Goal: Find contact information: Find contact information

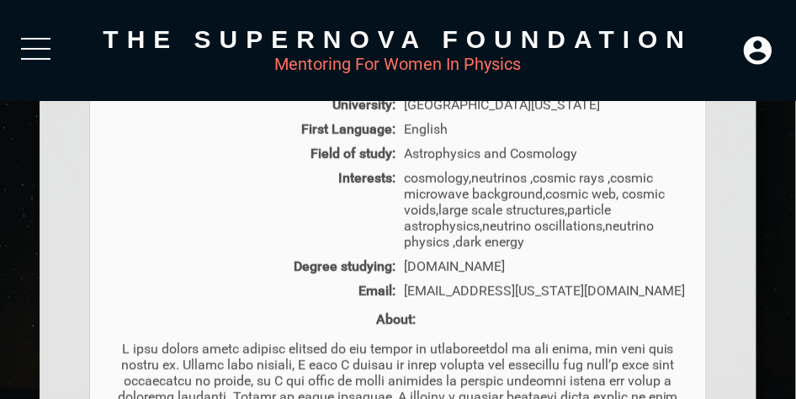
scroll to position [673, 0]
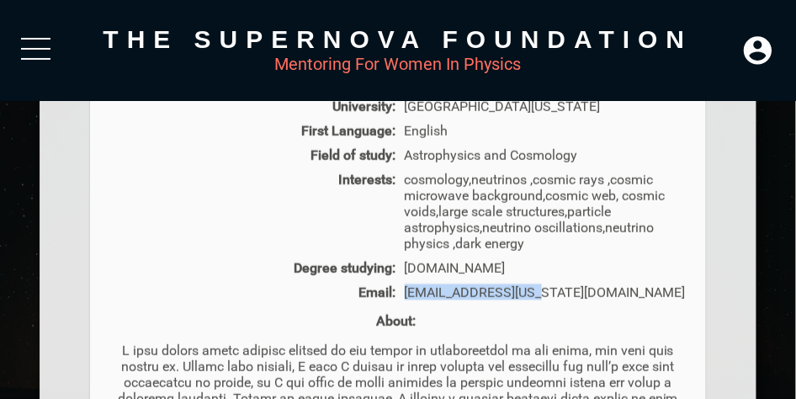
drag, startPoint x: 536, startPoint y: 297, endPoint x: 406, endPoint y: 289, distance: 130.7
click at [406, 289] on div "hgruber@arizona.edu" at bounding box center [545, 292] width 289 height 16
copy div "hgruber@arizona.edu"
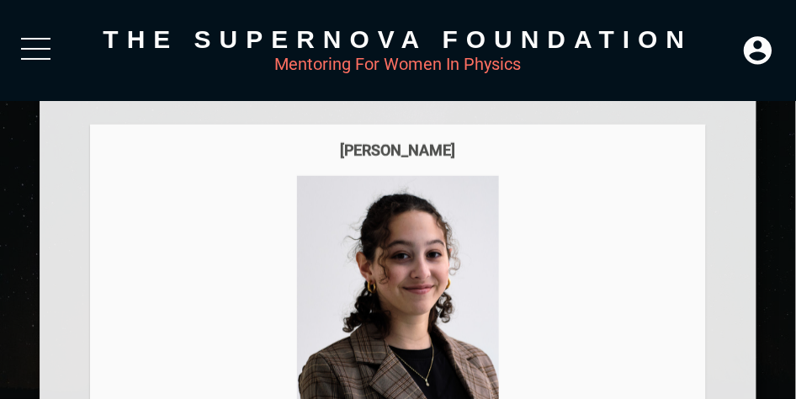
scroll to position [252, 0]
drag, startPoint x: 464, startPoint y: 148, endPoint x: 372, endPoint y: 135, distance: 92.6
copy div "Hannah Gruber"
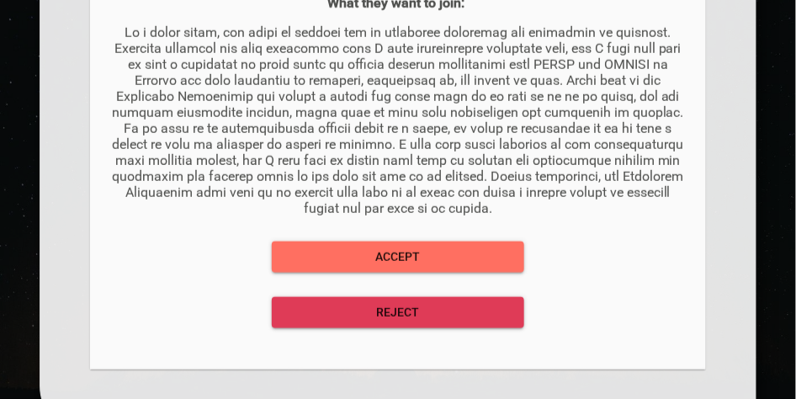
scroll to position [1599, 0]
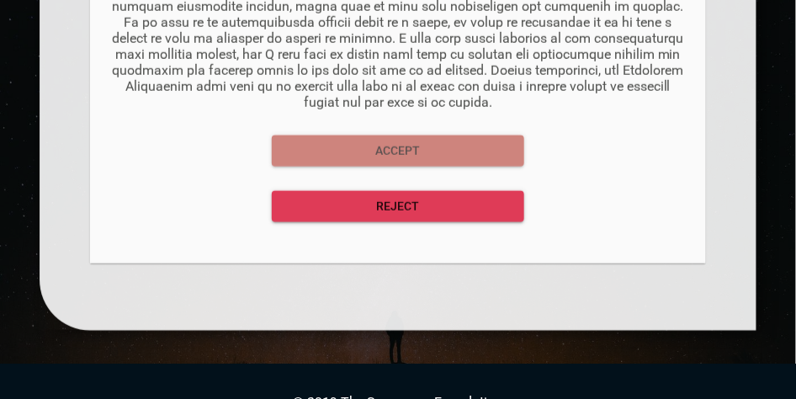
click at [382, 157] on span "Accept" at bounding box center [398, 151] width 226 height 21
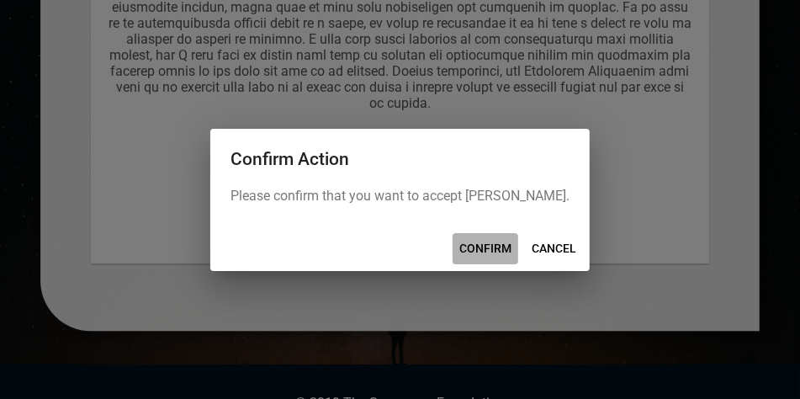
click at [481, 253] on span "CONFIRM" at bounding box center [485, 248] width 52 height 21
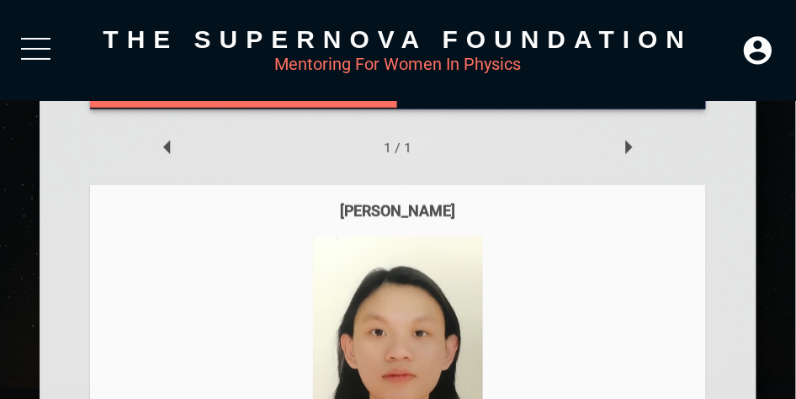
scroll to position [135, 0]
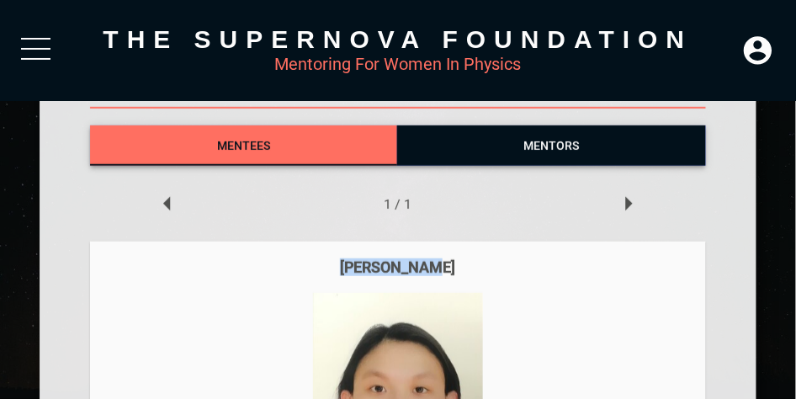
drag, startPoint x: 447, startPoint y: 263, endPoint x: 333, endPoint y: 261, distance: 113.6
click at [333, 261] on div "Binh Nguyen" at bounding box center [397, 267] width 581 height 18
copy div "Binh Nguyen"
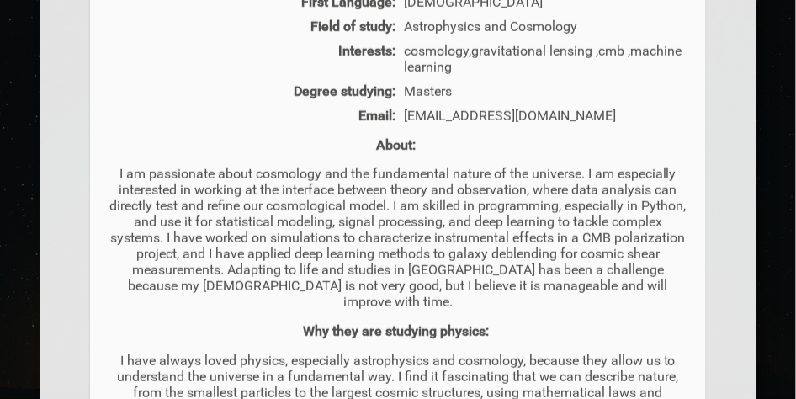
scroll to position [809, 0]
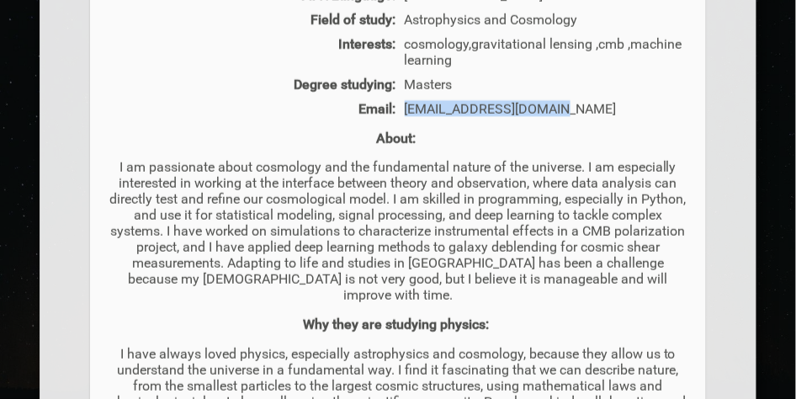
drag, startPoint x: 566, startPoint y: 113, endPoint x: 406, endPoint y: 120, distance: 160.1
click at [406, 116] on div "yenbinhpy308@gmail.com" at bounding box center [545, 108] width 289 height 16
copy div "yenbinhpy308@gmail.com"
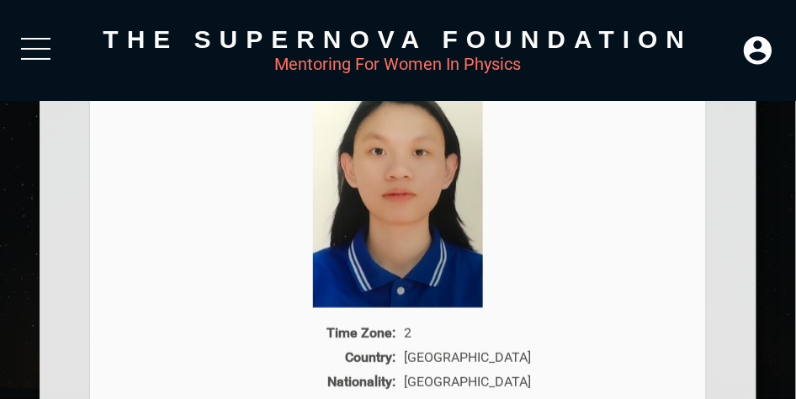
scroll to position [135, 0]
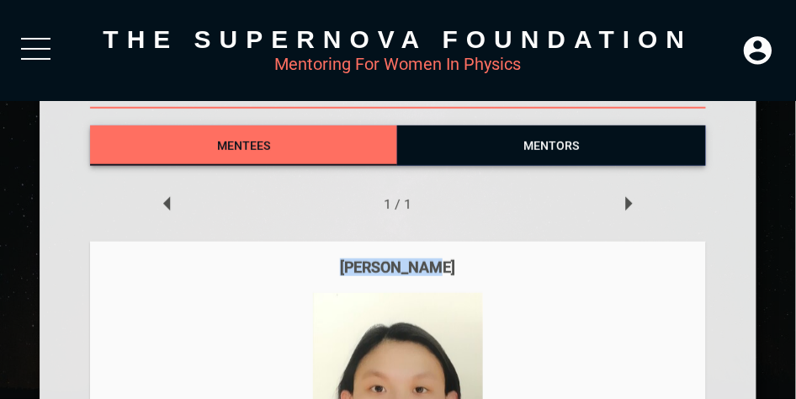
drag, startPoint x: 449, startPoint y: 264, endPoint x: 322, endPoint y: 264, distance: 127.1
click at [322, 264] on div "Binh Nguyen" at bounding box center [397, 267] width 581 height 18
copy div "Binh Nguyen"
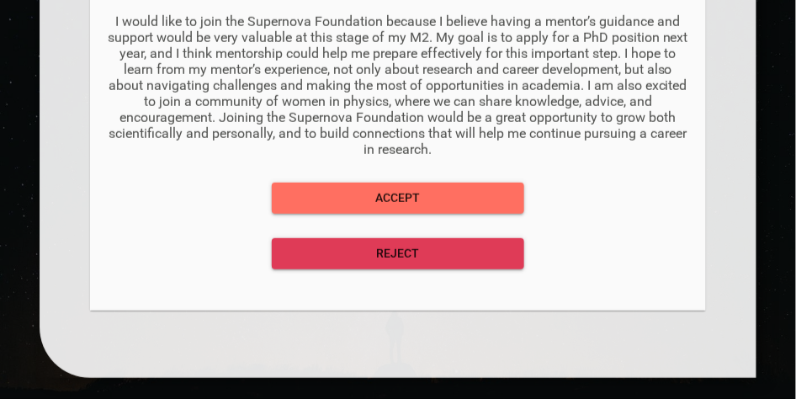
scroll to position [1314, 0]
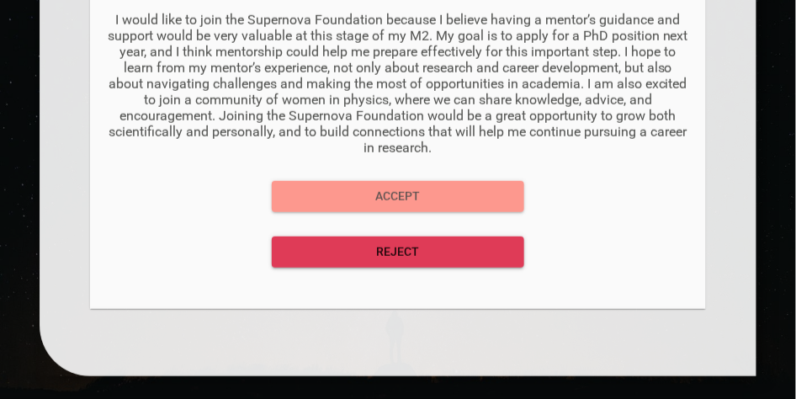
click at [369, 195] on span "Accept" at bounding box center [398, 196] width 226 height 21
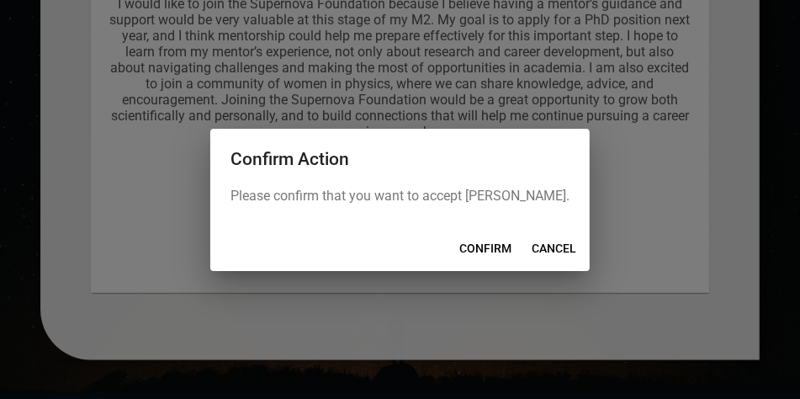
click at [474, 247] on span "CONFIRM" at bounding box center [485, 248] width 52 height 21
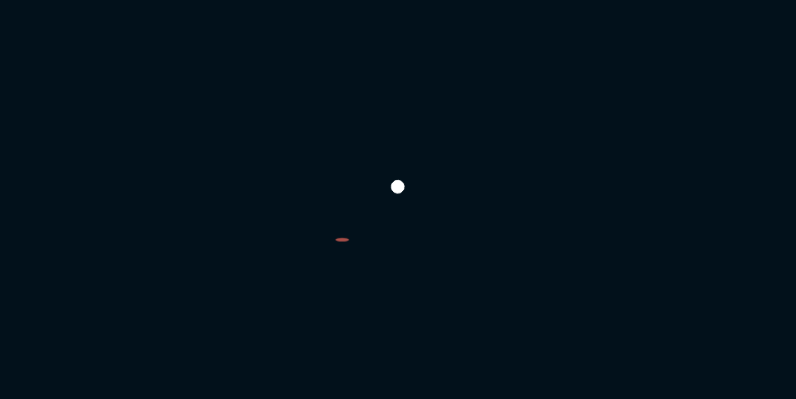
scroll to position [139, 0]
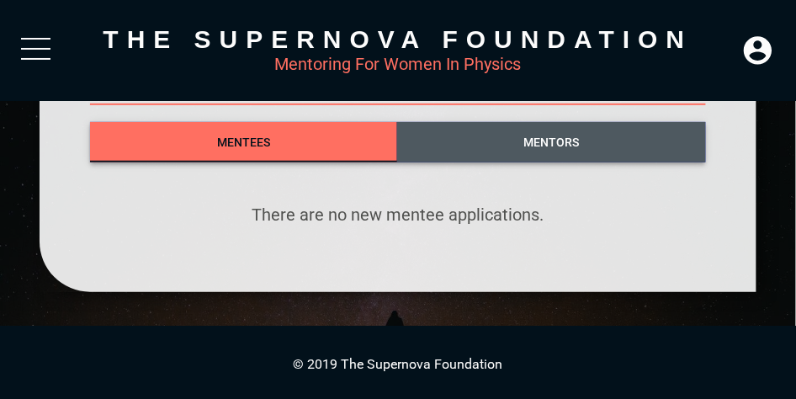
click at [516, 140] on span "Mentors" at bounding box center [551, 142] width 309 height 24
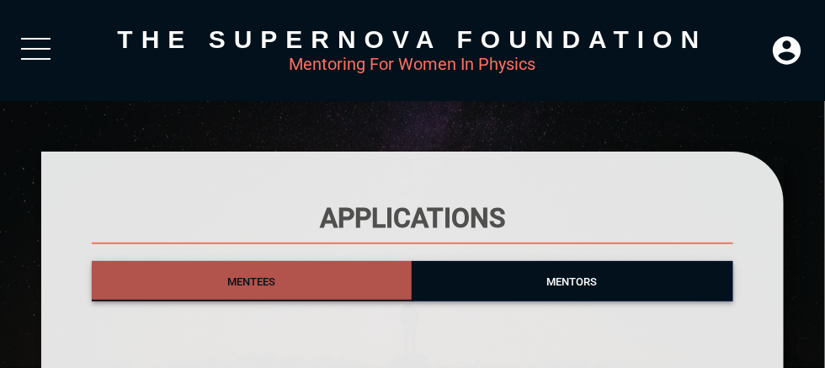
click at [238, 281] on span "Mentees" at bounding box center [251, 281] width 48 height 13
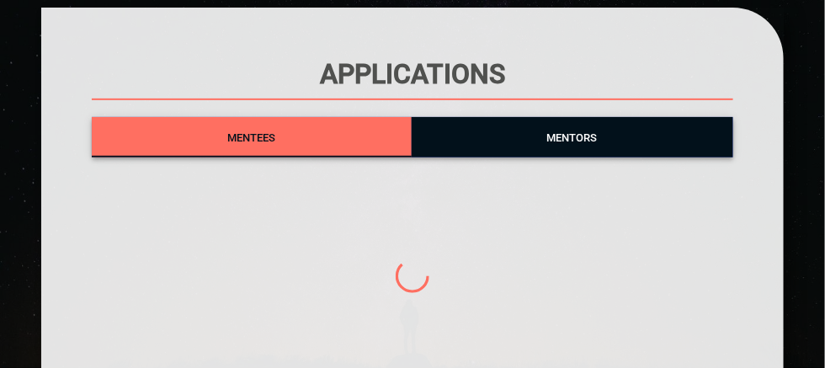
scroll to position [168, 0]
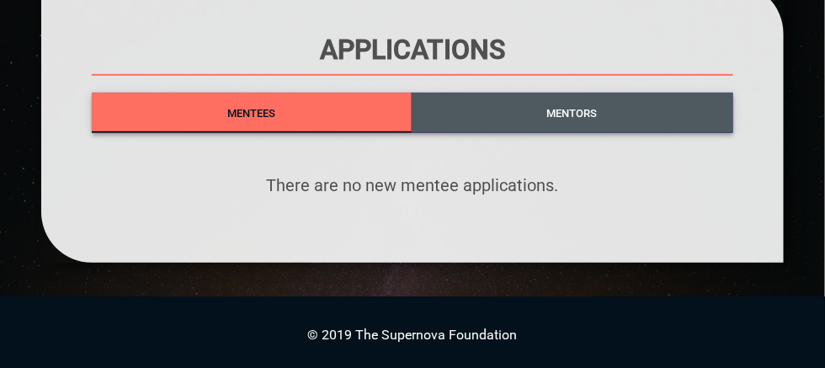
click at [568, 119] on span "Mentors" at bounding box center [572, 113] width 50 height 13
